Goal: Communication & Community: Answer question/provide support

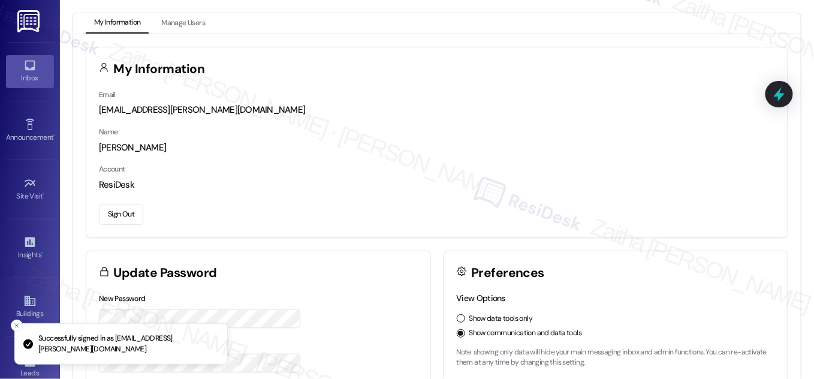
click at [35, 72] on div "Inbox" at bounding box center [30, 78] width 60 height 12
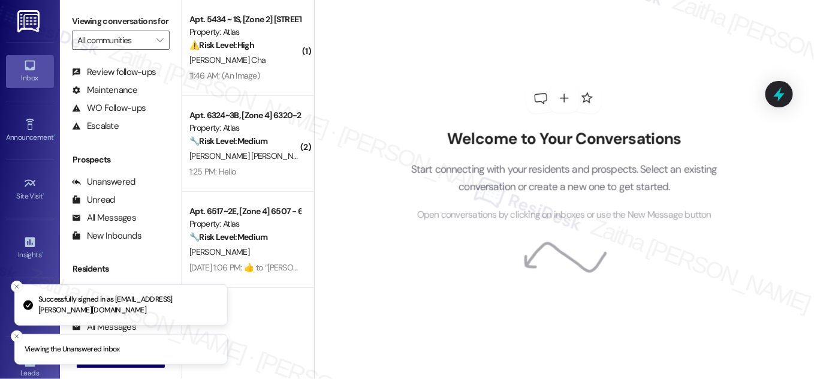
scroll to position [158, 0]
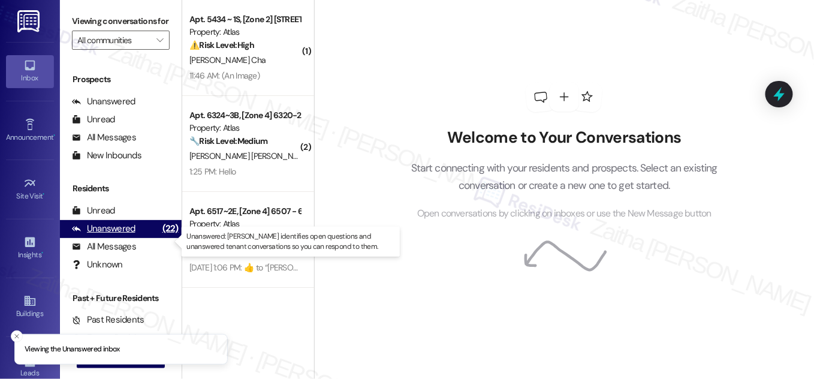
click at [125, 235] on div "Unanswered" at bounding box center [104, 228] width 64 height 13
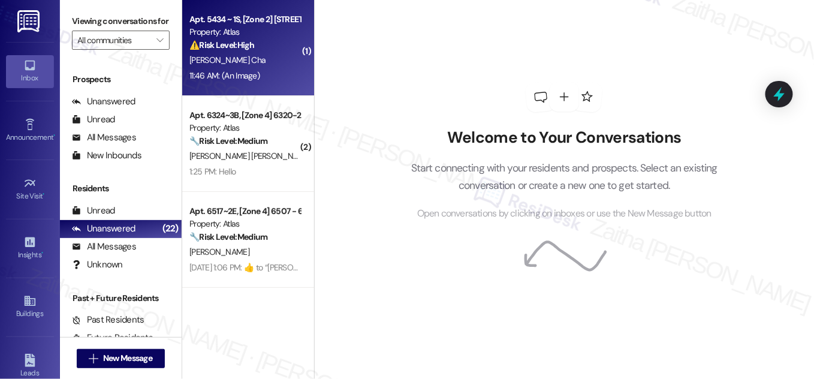
click at [270, 66] on div "[PERSON_NAME] Cha" at bounding box center [244, 60] width 113 height 15
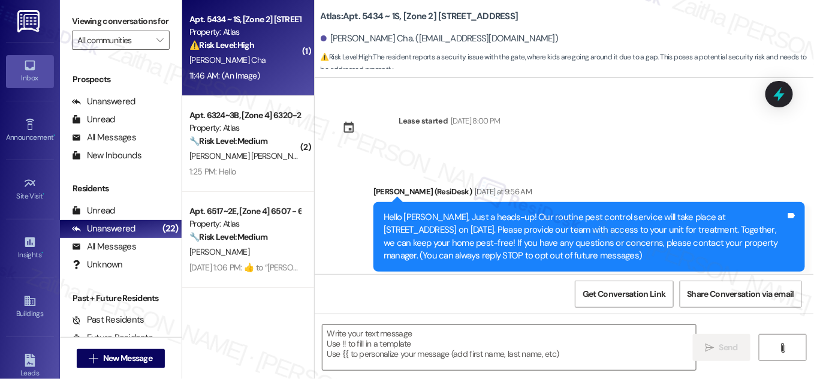
scroll to position [3147, 0]
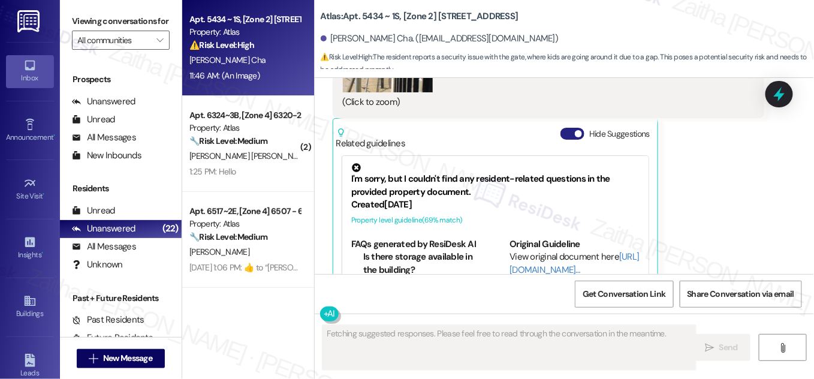
click at [566, 128] on button "Hide Suggestions" at bounding box center [572, 134] width 24 height 12
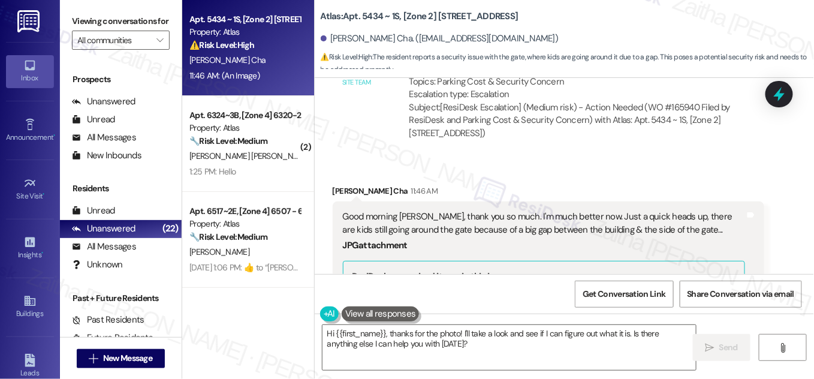
scroll to position [2778, 0]
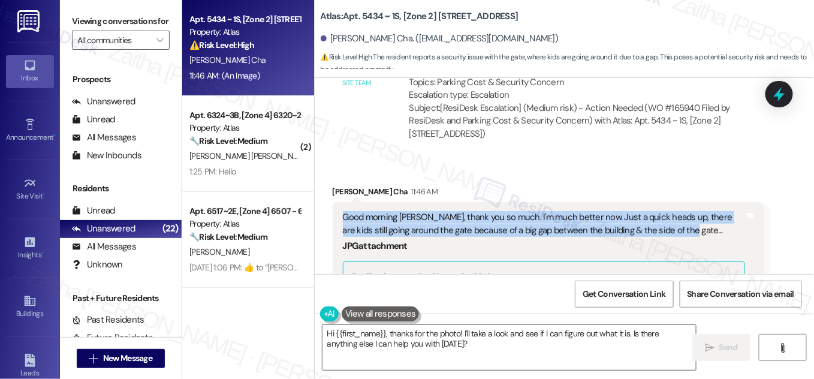
drag, startPoint x: 337, startPoint y: 176, endPoint x: 679, endPoint y: 189, distance: 342.9
click at [679, 202] on div "Good morning [PERSON_NAME], thank you so much. I'm much better now. Just a quic…" at bounding box center [548, 344] width 431 height 285
copy div "Good morning [PERSON_NAME], thank you so much. I'm much better now. Just a quic…"
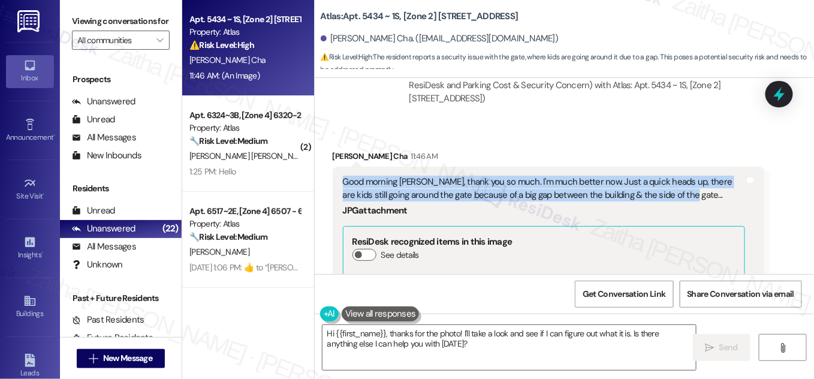
scroll to position [2832, 0]
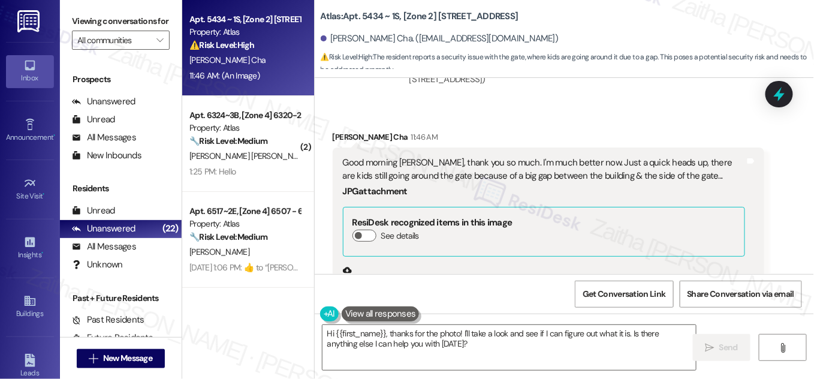
click at [570, 131] on div "[PERSON_NAME] Cha 11:46 AM" at bounding box center [548, 139] width 431 height 17
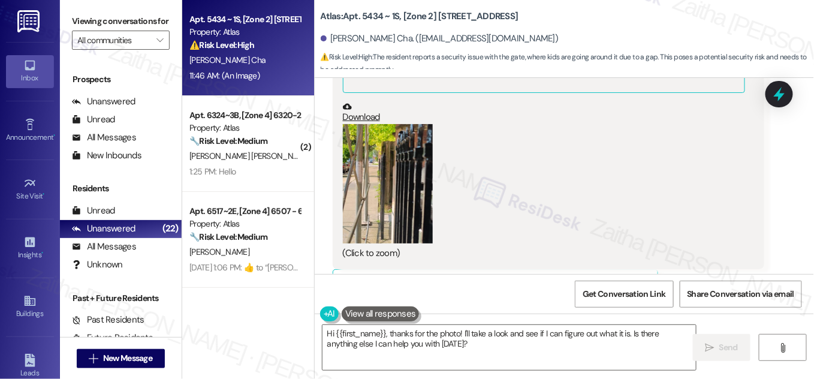
scroll to position [2941, 0]
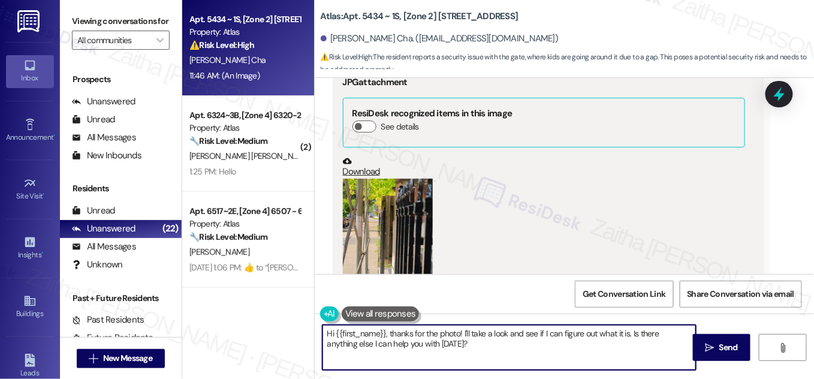
drag, startPoint x: 460, startPoint y: 331, endPoint x: 478, endPoint y: 357, distance: 31.4
click at [478, 357] on textarea "Hi {{first_name}}, thanks for the photo! I'll take a look and see if I can figu…" at bounding box center [508, 347] width 373 height 45
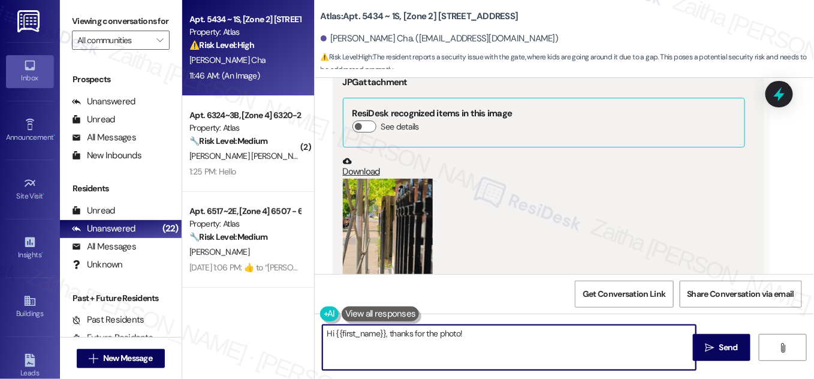
paste textarea "I’m glad to hear you’re feeling better. Thank you for letting me know about the…"
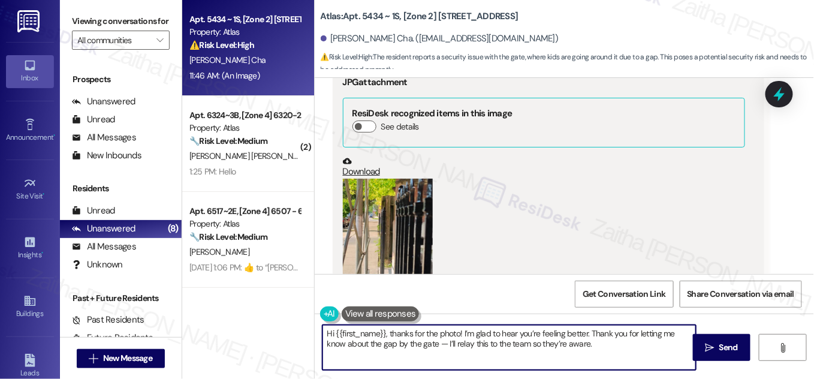
drag, startPoint x: 326, startPoint y: 333, endPoint x: 617, endPoint y: 340, distance: 291.3
click at [617, 340] on textarea "Hi {{first_name}}, thanks for the photo! I’m glad to hear you’re feeling better…" at bounding box center [508, 347] width 373 height 45
type textarea "Hi {{first_name}}, thanks for the photo! I’m glad to hear you’re feeling better…"
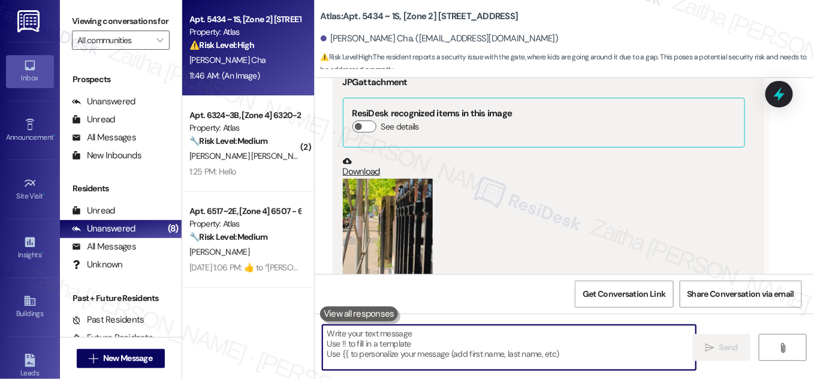
paste textarea "Hi {{first_name}}, thank you for the photo! I’m glad to hear you’re feeling bet…"
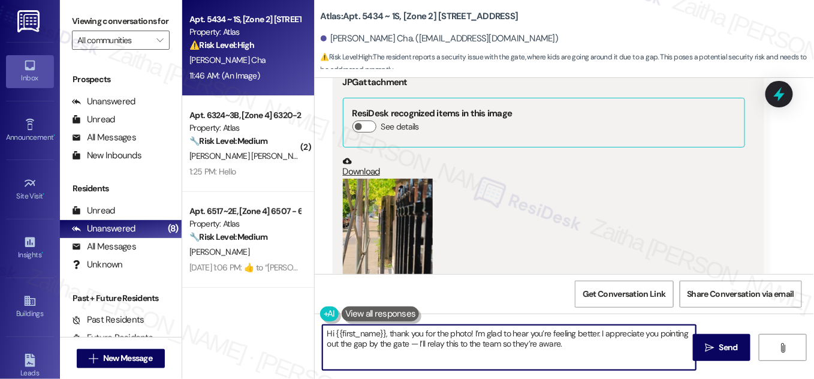
click at [413, 342] on textarea "Hi {{first_name}}, thank you for the photo! I’m glad to hear you’re feeling bet…" at bounding box center [508, 347] width 373 height 45
drag, startPoint x: 493, startPoint y: 342, endPoint x: 596, endPoint y: 342, distance: 103.1
click at [594, 345] on textarea "Hi {{first_name}}, thank you for the photo! I’m glad to hear you’re feeling bet…" at bounding box center [508, 347] width 373 height 45
type textarea "Hi {{first_name}}, thank you for the photo! I’m glad to hear you’re feeling bet…"
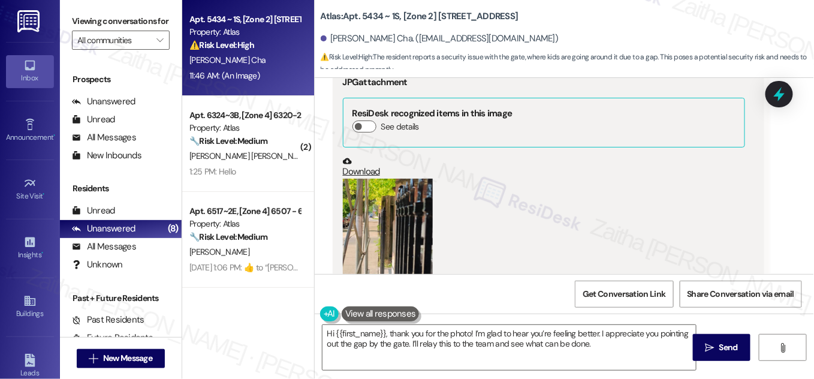
click at [383, 210] on button "Zoom image" at bounding box center [388, 238] width 90 height 119
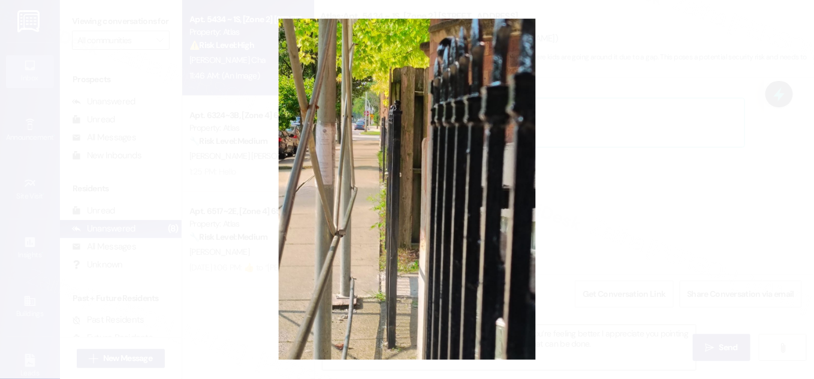
click at [383, 210] on button "Unzoom image" at bounding box center [407, 189] width 814 height 379
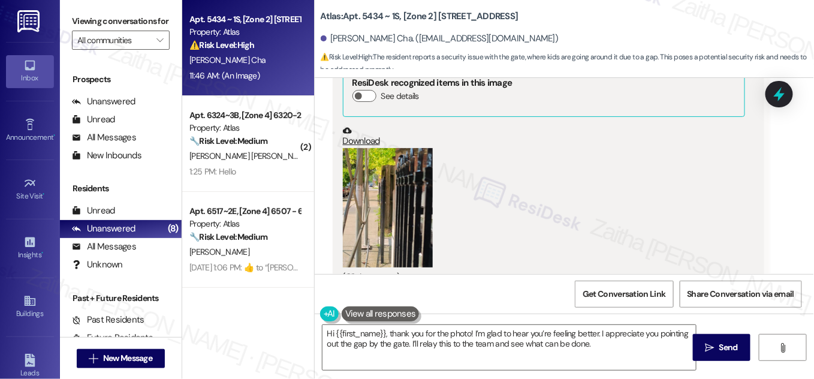
scroll to position [2996, 0]
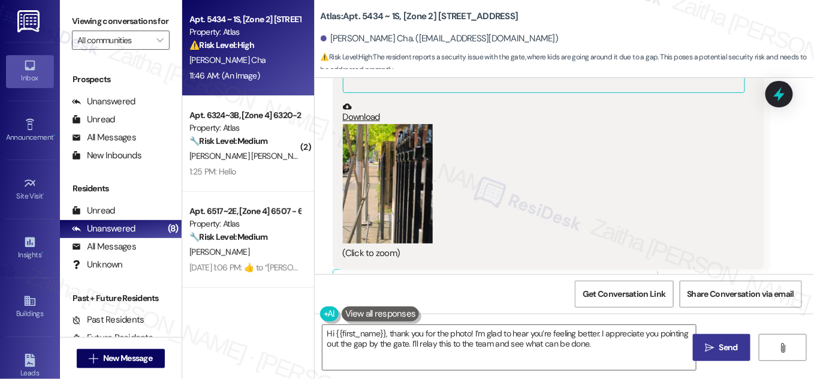
click at [725, 346] on span "Send" at bounding box center [728, 347] width 19 height 13
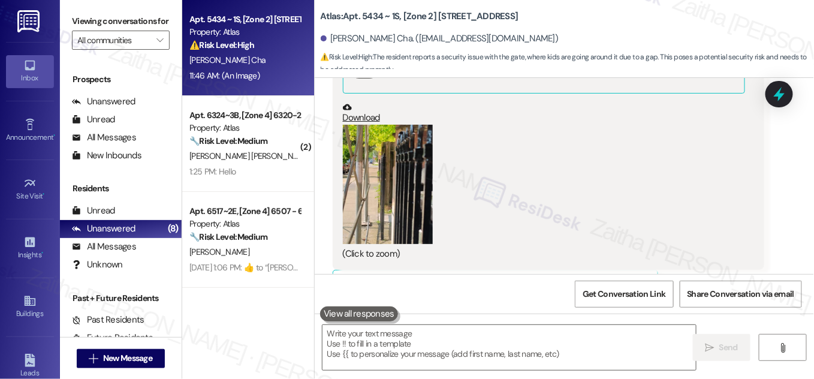
scroll to position [3092, 0]
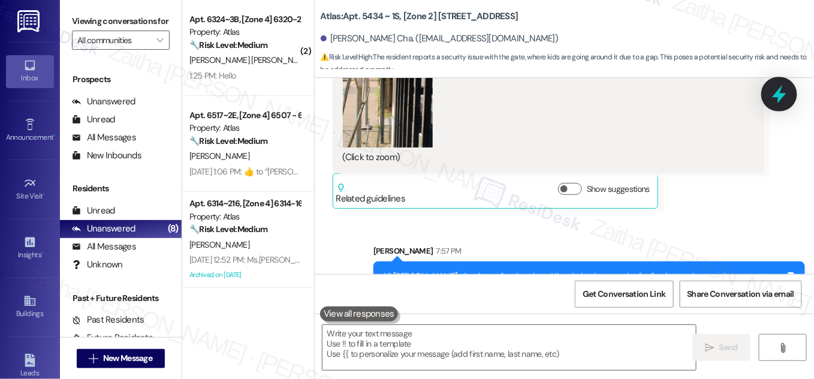
click at [776, 98] on icon at bounding box center [779, 94] width 20 height 20
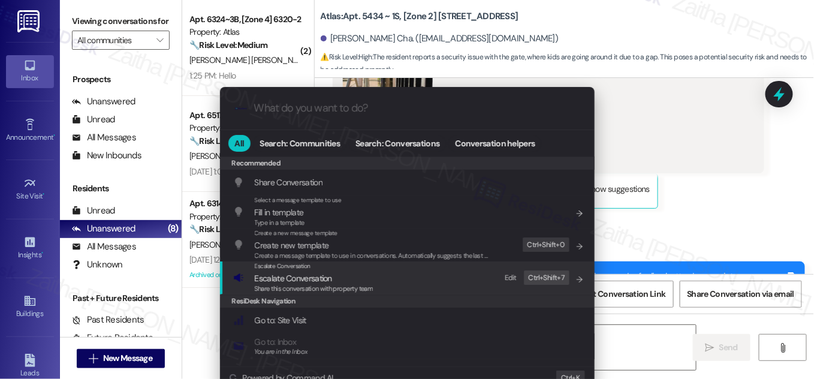
click at [289, 274] on span "Escalate Conversation" at bounding box center [293, 278] width 77 height 11
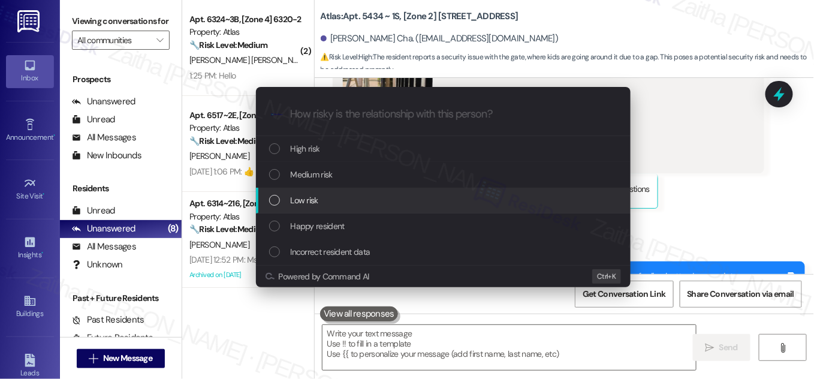
click at [327, 196] on div "Low risk" at bounding box center [444, 200] width 350 height 13
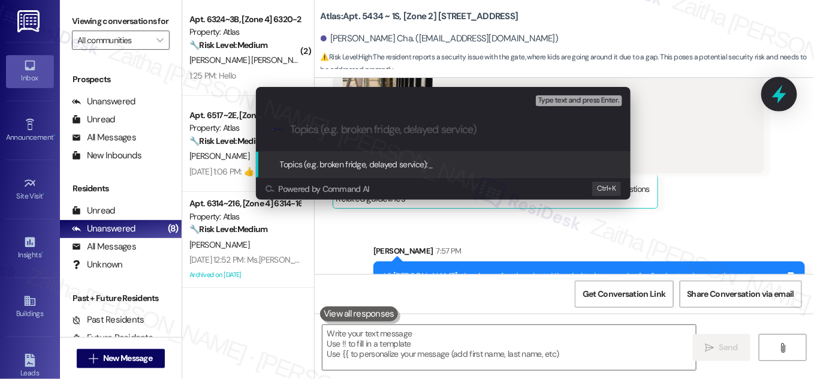
drag, startPoint x: 757, startPoint y: 121, endPoint x: 782, endPoint y: 103, distance: 30.9
click at [759, 121] on div "Escalate Conversation Low risk Topics (e.g. broken fridge, delayed service) Any…" at bounding box center [407, 189] width 814 height 379
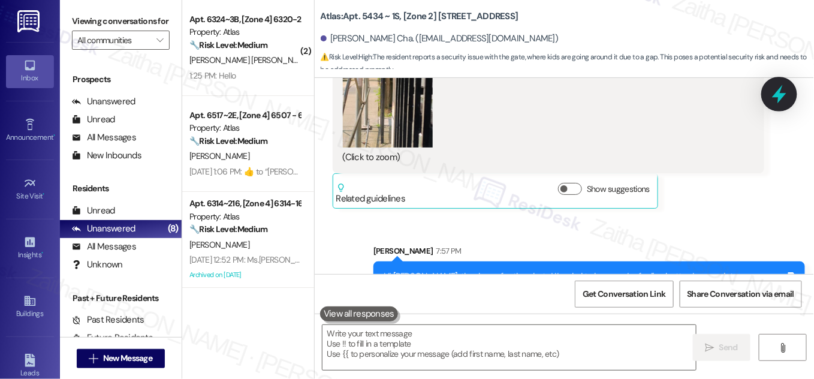
click at [787, 95] on icon at bounding box center [779, 94] width 20 height 20
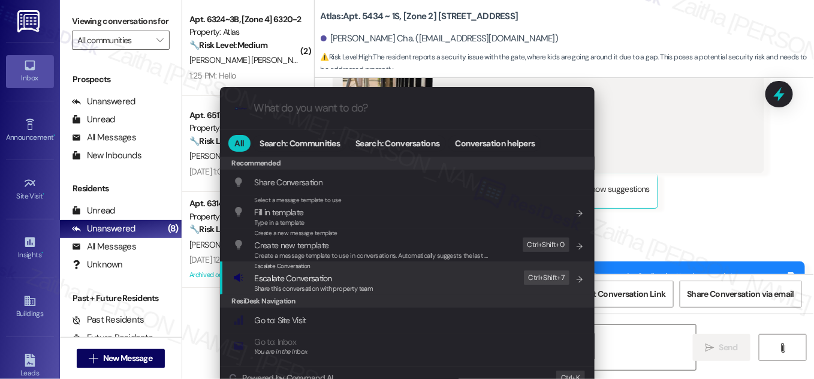
click at [342, 274] on span "Escalate Conversation" at bounding box center [314, 277] width 119 height 13
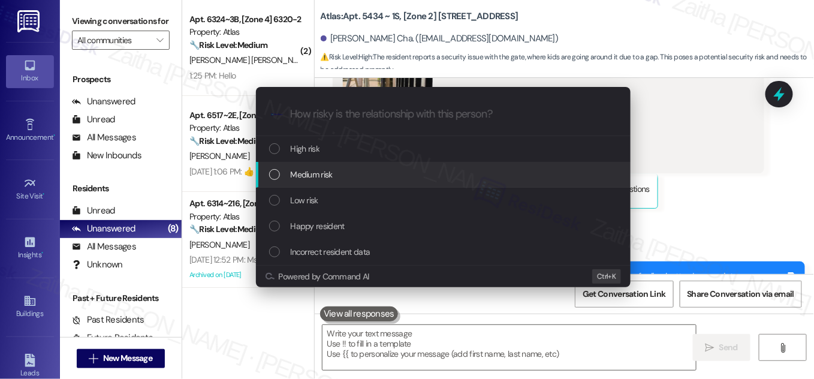
click at [364, 171] on div "Medium risk" at bounding box center [444, 174] width 350 height 13
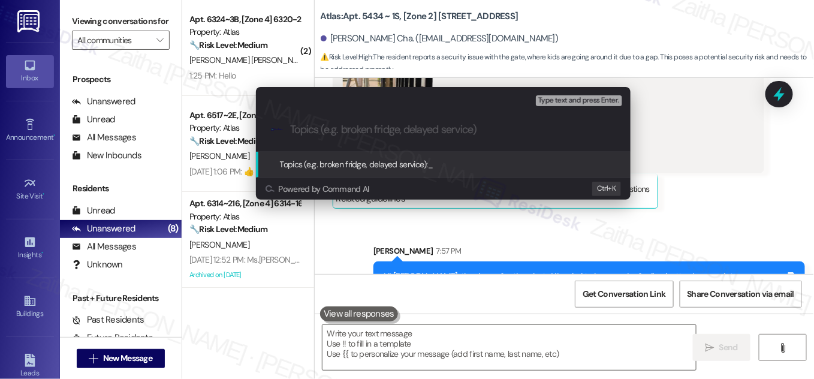
click at [728, 180] on div "Escalate Conversation Medium risk Topics (e.g. broken fridge, delayed service) …" at bounding box center [407, 189] width 814 height 379
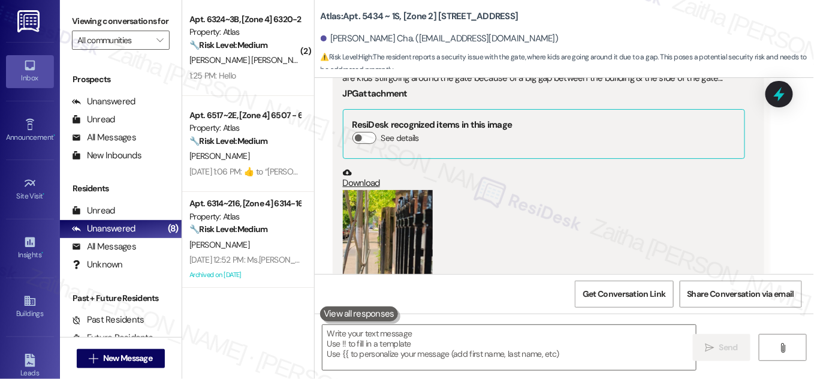
scroll to position [2929, 0]
click at [397, 212] on button "Zoom image" at bounding box center [388, 250] width 90 height 119
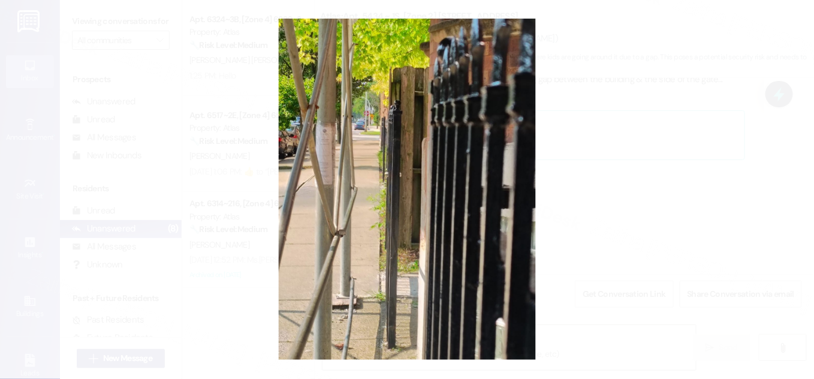
drag, startPoint x: 737, startPoint y: 177, endPoint x: 727, endPoint y: 185, distance: 13.2
click at [736, 178] on button "Unzoom image" at bounding box center [407, 189] width 814 height 379
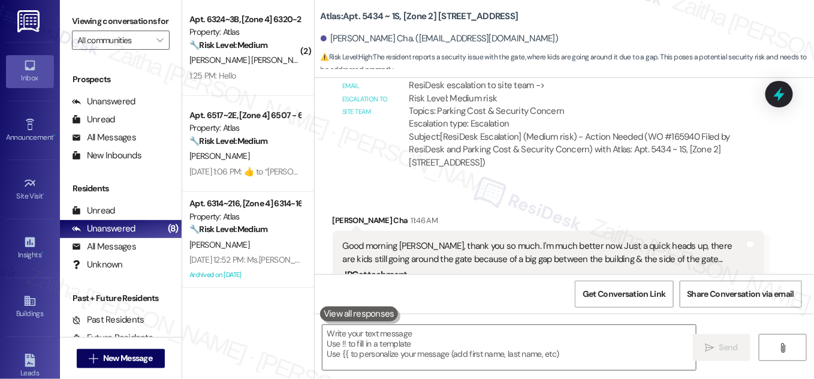
scroll to position [2765, 0]
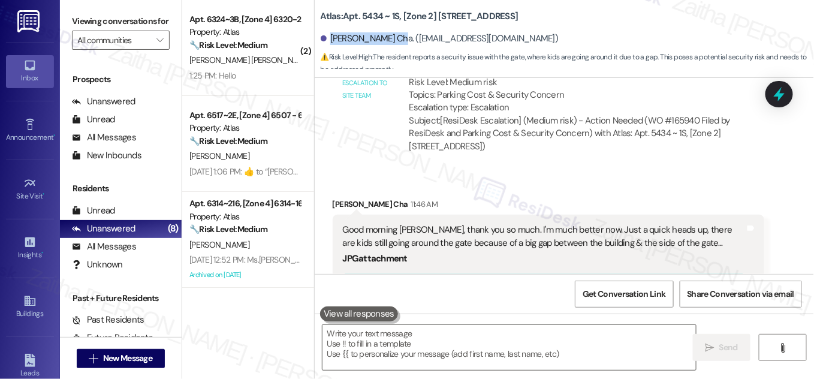
drag, startPoint x: 329, startPoint y: 35, endPoint x: 391, endPoint y: 36, distance: 62.3
click at [391, 36] on div "[PERSON_NAME] Cha. ([EMAIL_ADDRESS][DOMAIN_NAME])" at bounding box center [440, 38] width 238 height 13
copy div "[PERSON_NAME] Cha"
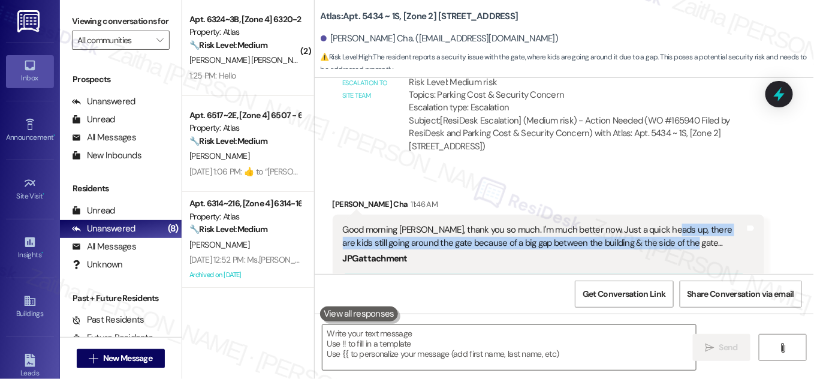
drag, startPoint x: 660, startPoint y: 188, endPoint x: 694, endPoint y: 209, distance: 40.6
click at [694, 223] on div "Good morning [PERSON_NAME], thank you so much. I'm much better now. Just a quic…" at bounding box center [544, 356] width 404 height 267
copy div "there are kids still going around the gate because of a big gap between the bui…"
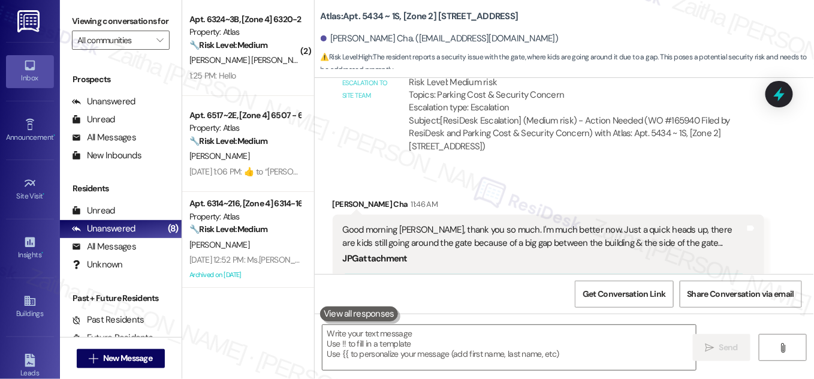
click at [347, 223] on div "Good morning [PERSON_NAME], thank you so much. I'm much better now. Just a quic…" at bounding box center [544, 236] width 402 height 26
drag, startPoint x: 660, startPoint y: 190, endPoint x: 673, endPoint y: 210, distance: 24.3
click at [673, 223] on div "Good morning [PERSON_NAME], thank you so much. I'm much better now. Just a quic…" at bounding box center [544, 356] width 404 height 267
copy div "there are kids still going around the gate because of a big gap between the bui…"
click at [767, 189] on div "Received via SMS [PERSON_NAME] Cha 11:46 AM Good morning [PERSON_NAME], thank y…" at bounding box center [548, 366] width 449 height 355
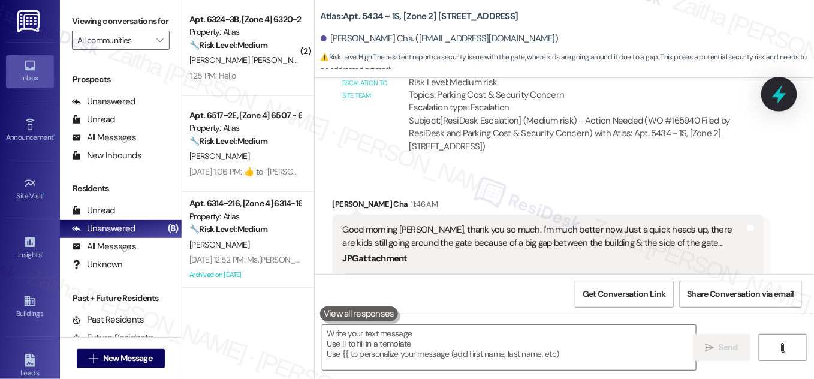
click at [775, 86] on icon at bounding box center [779, 94] width 20 height 20
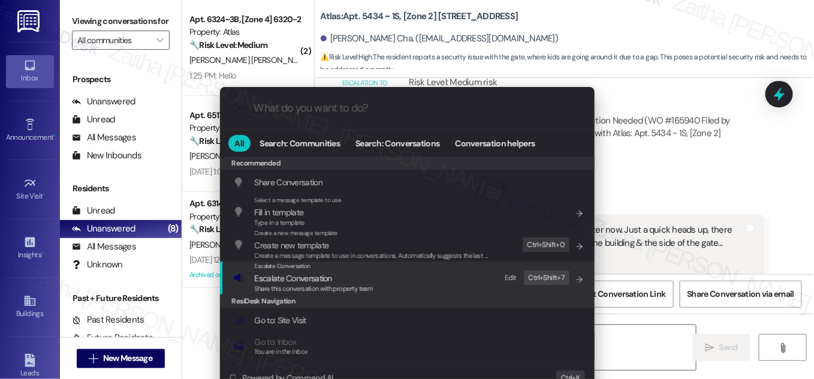
click at [302, 273] on span "Escalate Conversation" at bounding box center [293, 278] width 77 height 11
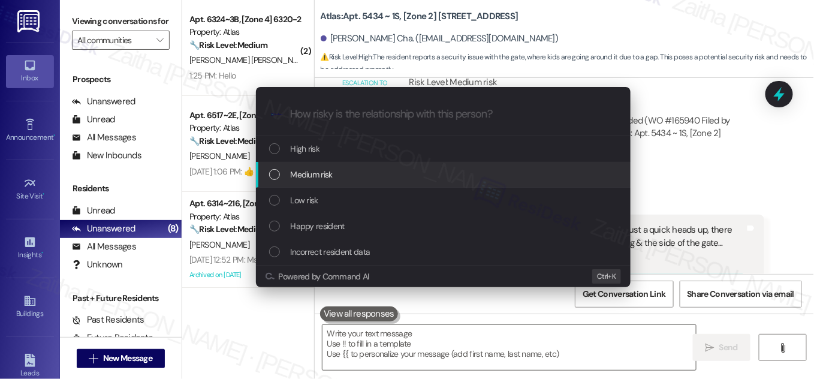
click at [337, 180] on div "Medium risk" at bounding box center [444, 174] width 350 height 13
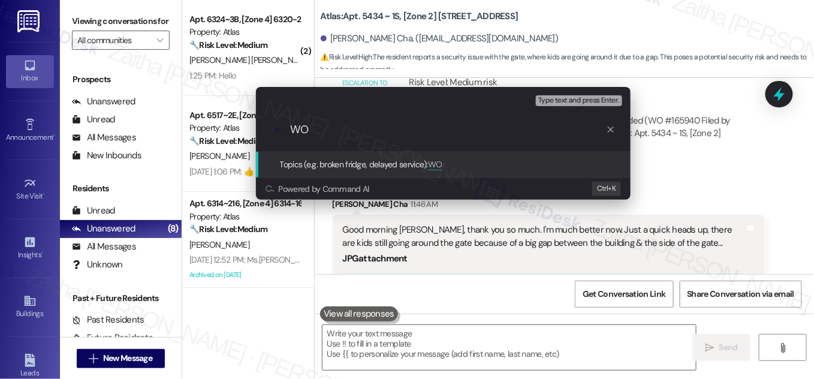
paste input "#166011"
click at [415, 129] on input "WO #166011 Filed by Residesk -" at bounding box center [448, 129] width 316 height 13
click at [482, 134] on input "WO #166011 Filed by ResiDesk -" at bounding box center [448, 129] width 316 height 13
paste input "Safety Concern – Gap by Gate"
type input "WO #166011 Filed by ResiDesk - Safety Concern – Gap by Gate"
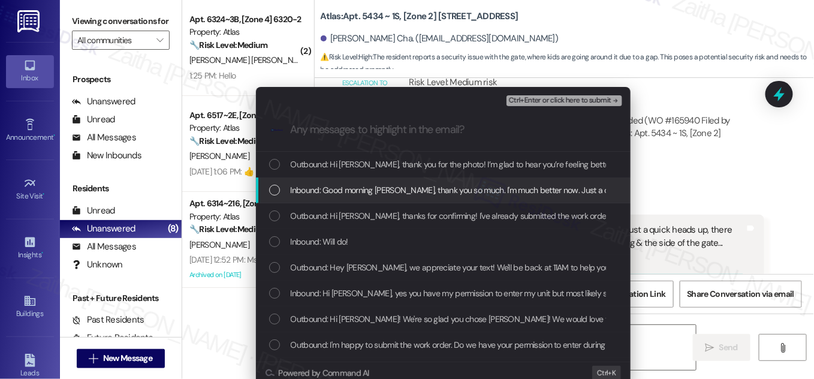
click at [339, 191] on span "Inbound: Good morning [PERSON_NAME], thank you so much. I'm much better now. Ju…" at bounding box center [663, 189] width 744 height 13
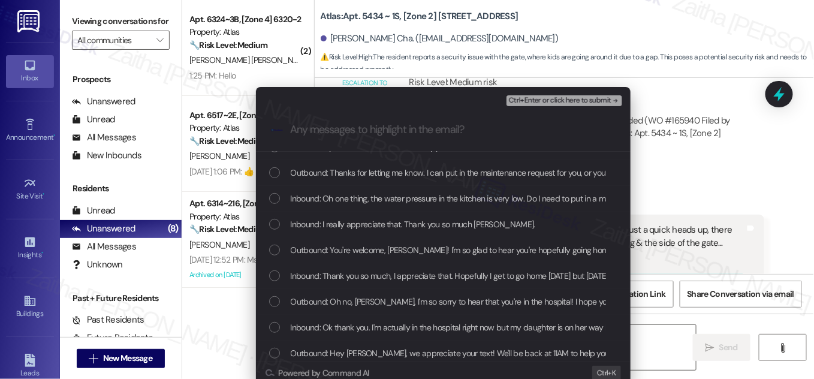
scroll to position [272, 0]
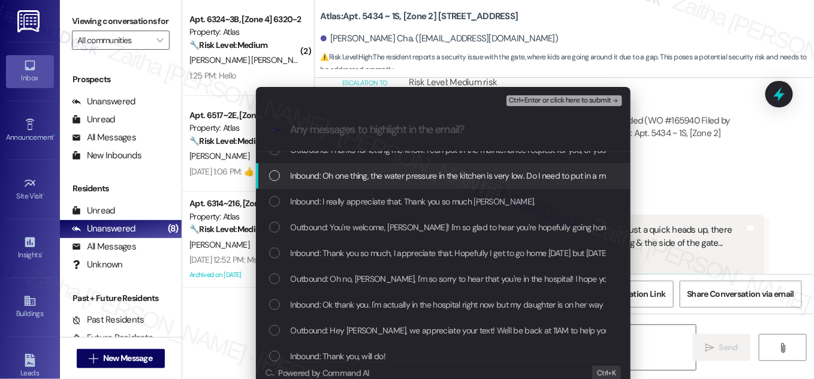
click at [541, 97] on span "Ctrl+Enter or click here to submit" at bounding box center [560, 100] width 102 height 8
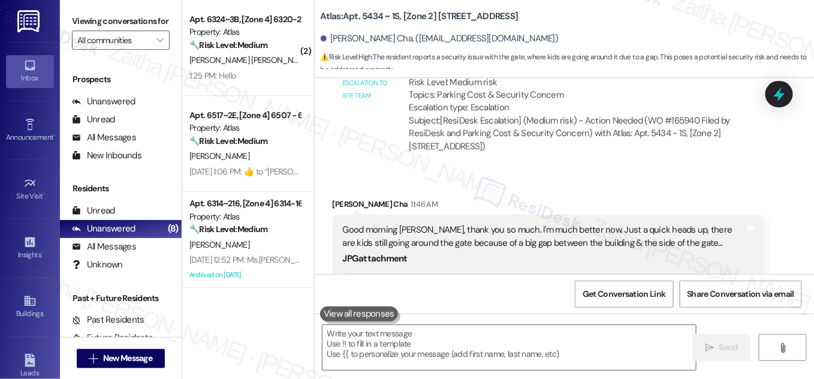
scroll to position [3243, 0]
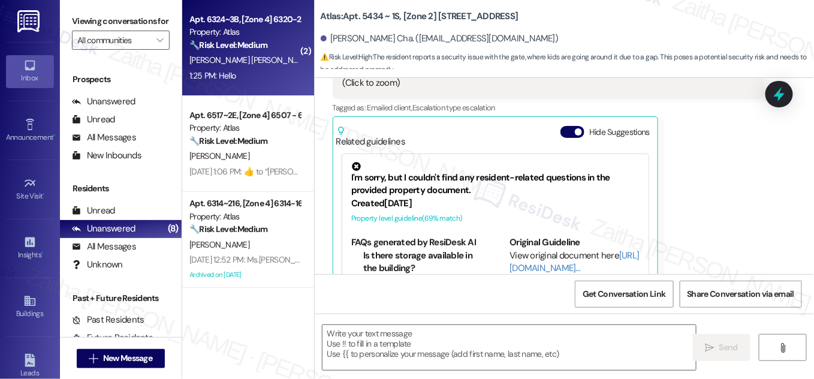
type textarea "Fetching suggested responses. Please feel free to read through the conversation…"
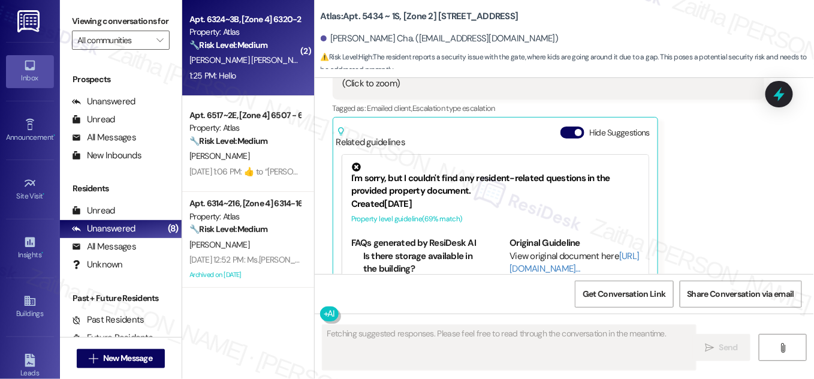
scroll to position [3164, 0]
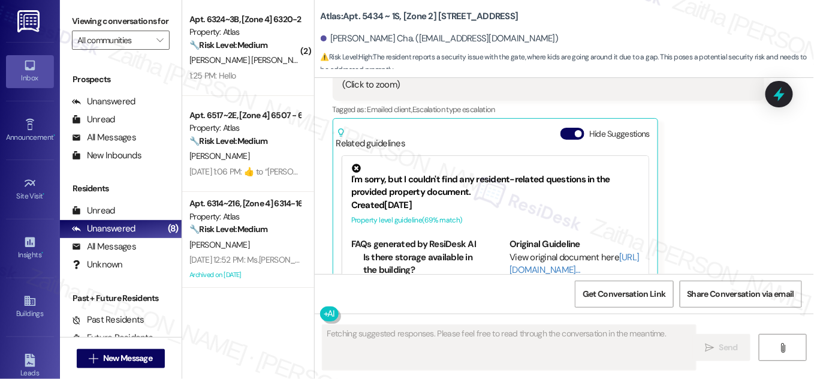
click at [267, 72] on div "1:25 PM: Hello 1:25 PM: Hello" at bounding box center [244, 75] width 113 height 15
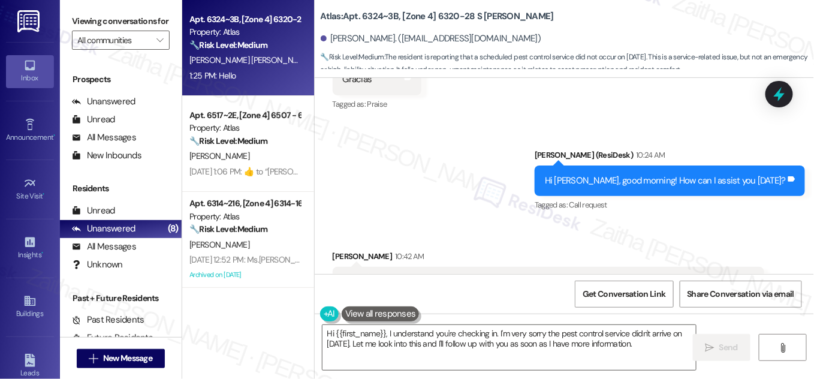
scroll to position [2422, 0]
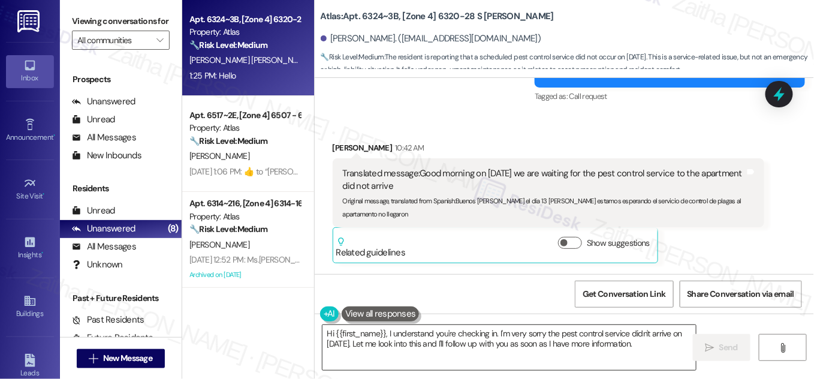
click at [648, 345] on textarea "Hi {{first_name}}, I understand you're checking in. I'm very sorry the pest con…" at bounding box center [508, 347] width 373 height 45
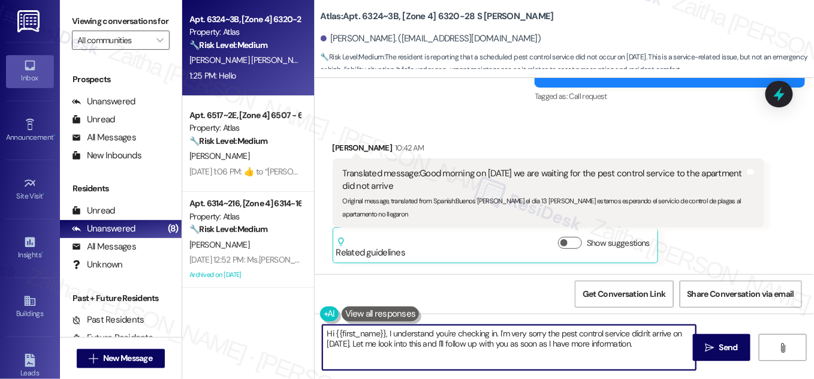
drag, startPoint x: 323, startPoint y: 333, endPoint x: 658, endPoint y: 359, distance: 335.9
click at [658, 359] on textarea "Hi {{first_name}}, I understand you're checking in. I'm very sorry the pest con…" at bounding box center [508, 347] width 373 height 45
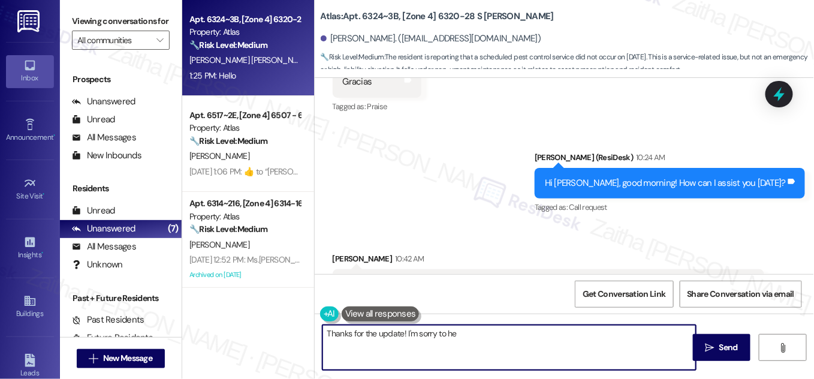
scroll to position [2368, 0]
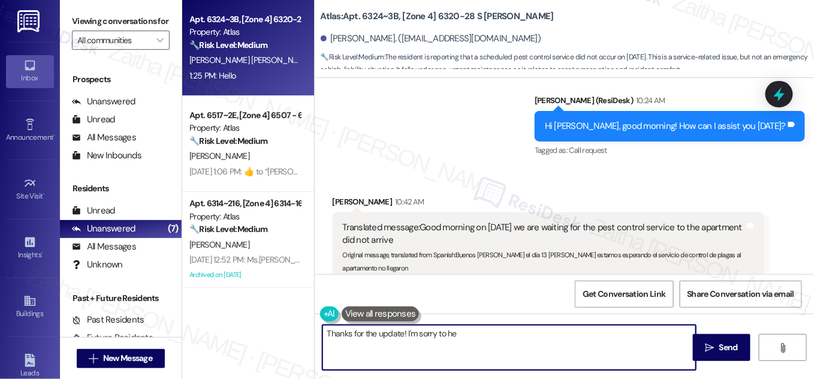
drag, startPoint x: 403, startPoint y: 330, endPoint x: 482, endPoint y: 336, distance: 78.7
click at [481, 337] on textarea "Thanks for the update! I'm sorry to he" at bounding box center [508, 347] width 373 height 45
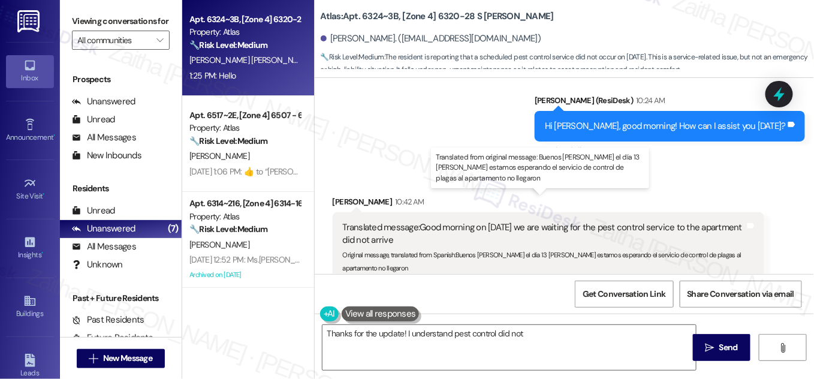
drag, startPoint x: 417, startPoint y: 201, endPoint x: 463, endPoint y: 213, distance: 47.1
click at [463, 221] on div "Translated message: Good morning on [DATE] we are waiting for the pest control …" at bounding box center [544, 234] width 402 height 26
copy div "Good morning on [DATE] we are waiting for the pest control service to the apart…"
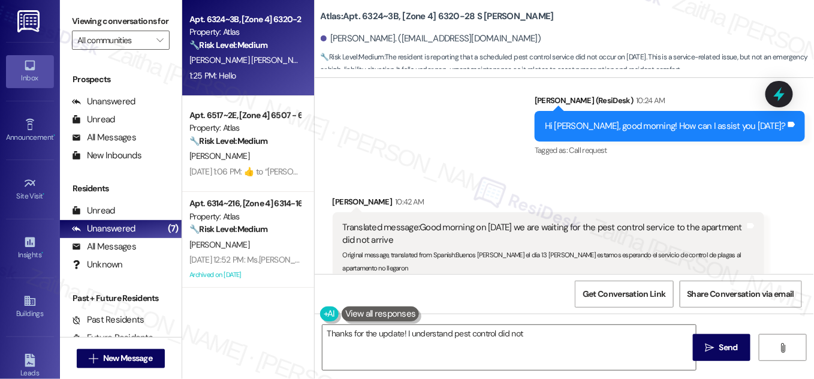
click at [431, 128] on div "Sent via SMS [PERSON_NAME] (ResiDesk) 10:24 AM Hi [PERSON_NAME], good morning! …" at bounding box center [564, 117] width 499 height 101
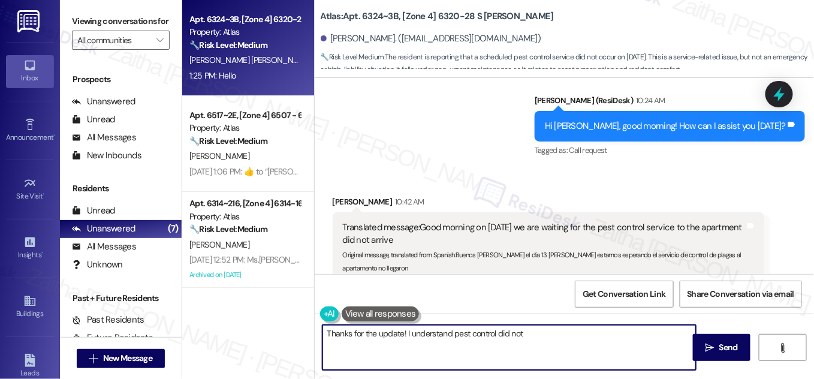
drag, startPoint x: 404, startPoint y: 331, endPoint x: 549, endPoint y: 332, distance: 145.6
click at [549, 332] on textarea "Thanks for the update! I understand pest control did not" at bounding box center [508, 347] width 373 height 45
paste textarea "thank you for letting me know. Pest control is scheduled every 2nd [DATE] of th…"
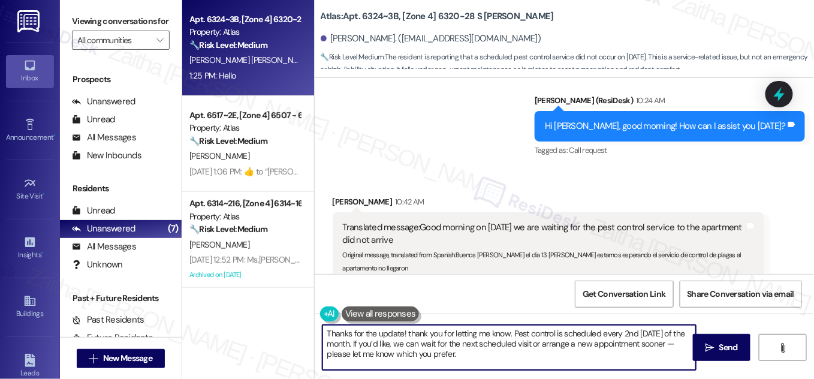
click at [407, 331] on textarea "Thanks for the update! thank you for letting me know. Pest control is scheduled…" at bounding box center [508, 347] width 373 height 45
click at [406, 331] on textarea "Thanks for the update! Thank you for letting me know. Pest control is scheduled…" at bounding box center [508, 347] width 373 height 45
drag, startPoint x: 403, startPoint y: 331, endPoint x: 321, endPoint y: 333, distance: 81.5
click at [322, 333] on textarea "Thanks for the update! Thank you for letting me know. Pest control is scheduled…" at bounding box center [508, 347] width 373 height 45
type textarea "Thank you for letting me know. Pest control is scheduled every 2nd [DATE] of th…"
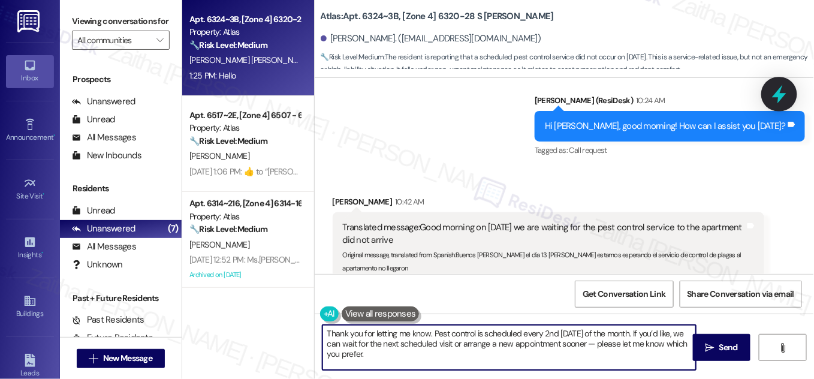
click at [778, 87] on icon at bounding box center [779, 94] width 20 height 20
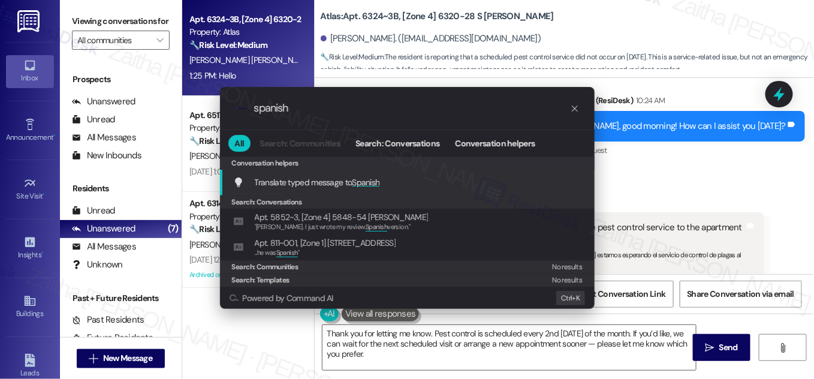
type input "spanish"
click at [375, 180] on span "Spanish" at bounding box center [366, 182] width 28 height 11
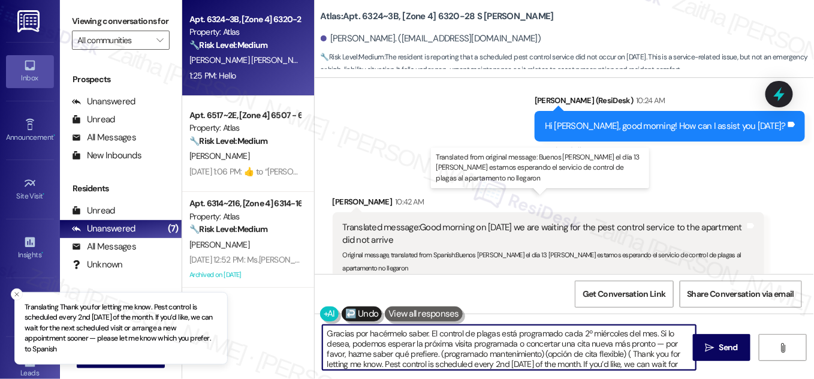
type textarea "Gracias por hacérmelo saber. El control de plagas está programado cada 2º miérc…"
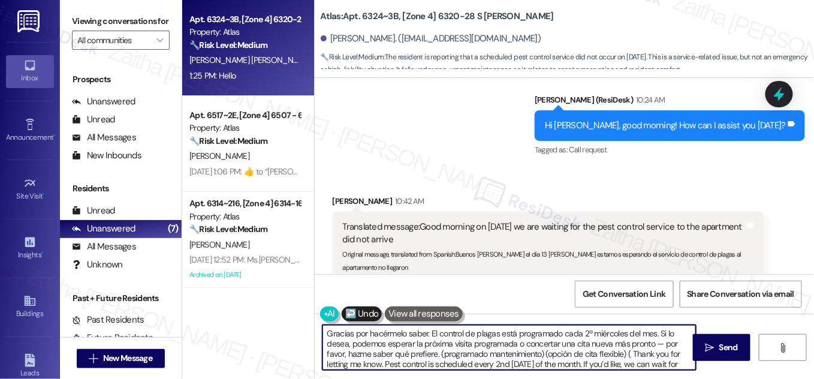
scroll to position [2477, 0]
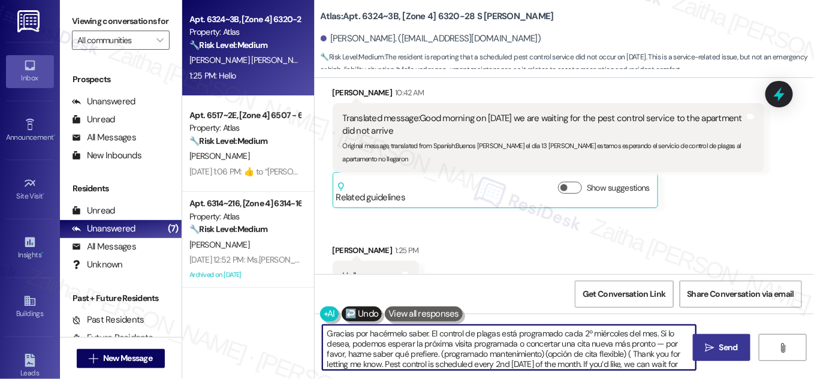
click at [722, 345] on span "Send" at bounding box center [728, 347] width 19 height 13
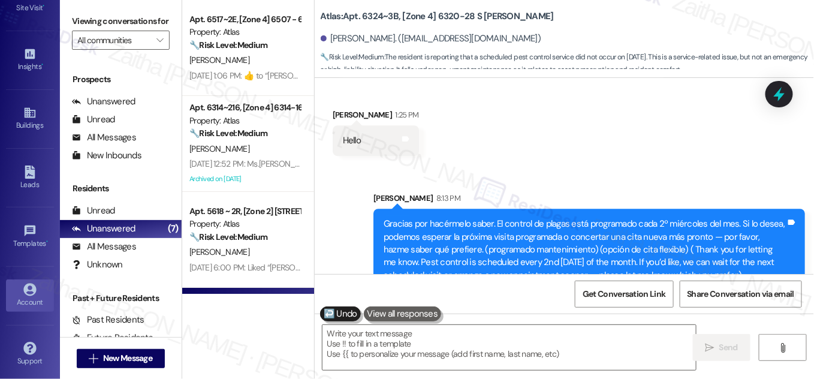
scroll to position [188, 0]
click at [32, 297] on div "Account" at bounding box center [30, 302] width 60 height 12
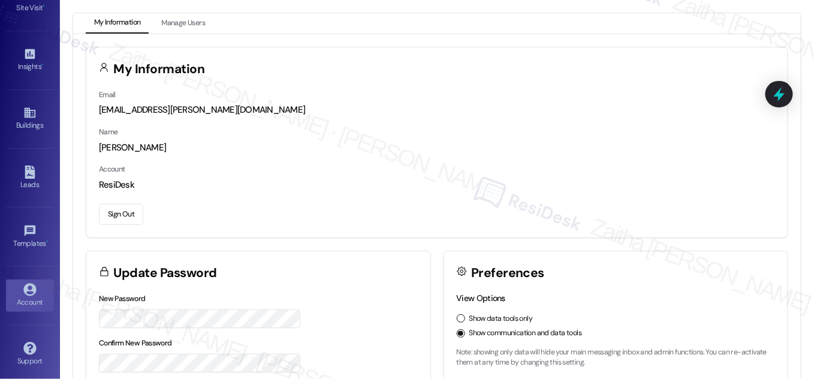
click at [127, 217] on button "Sign Out" at bounding box center [121, 214] width 44 height 21
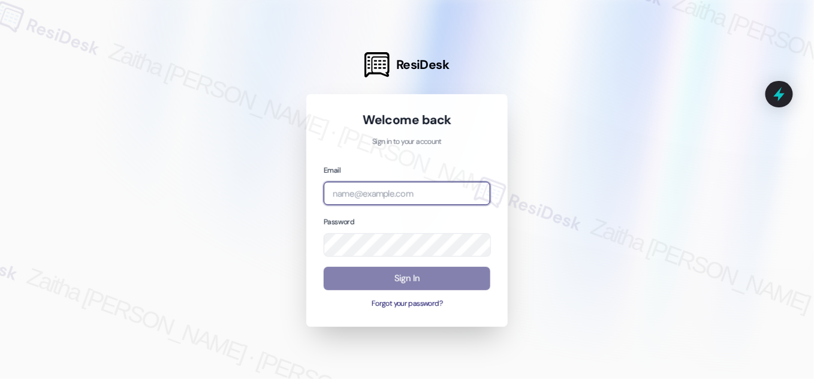
click at [423, 194] on input "email" at bounding box center [407, 193] width 167 height 23
type input "automated-surveys-meridian_management-zaitha.mae.[PERSON_NAME]@meridian_[DOMAIN…"
